Goal: Task Accomplishment & Management: Use online tool/utility

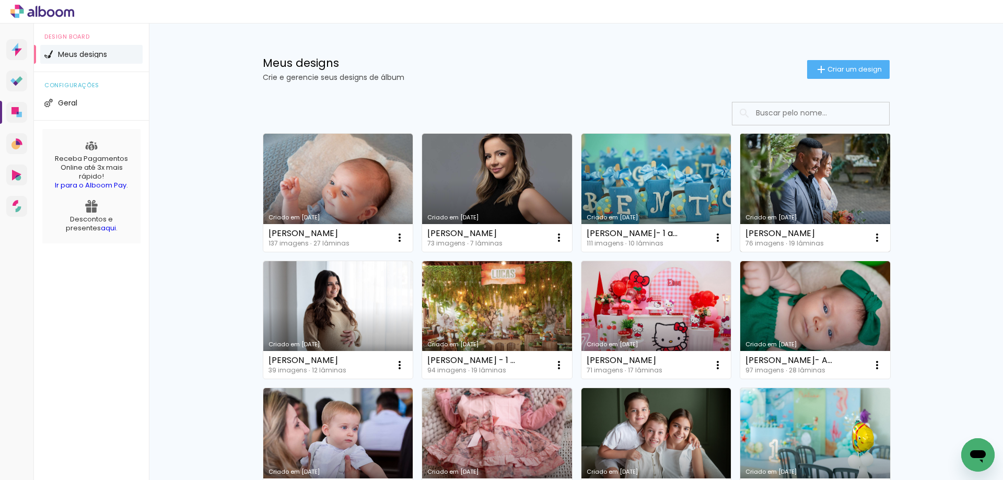
click at [865, 180] on link "Criado em [DATE]" at bounding box center [815, 193] width 150 height 118
